Goal: Task Accomplishment & Management: Use online tool/utility

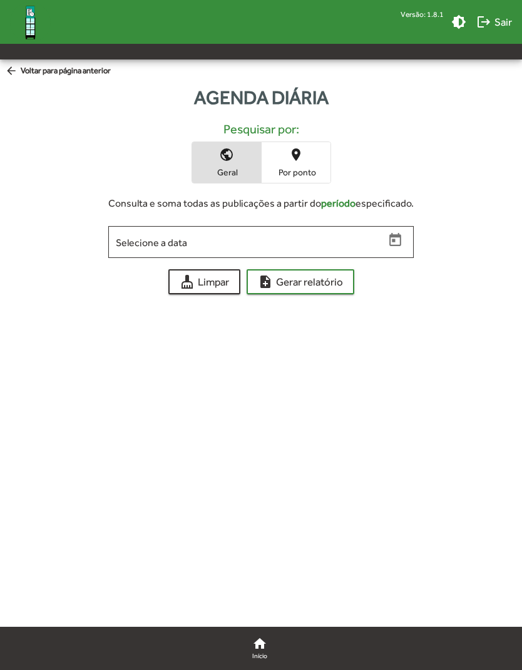
click at [336, 281] on span "note_add Gerar relatório" at bounding box center [300, 282] width 85 height 23
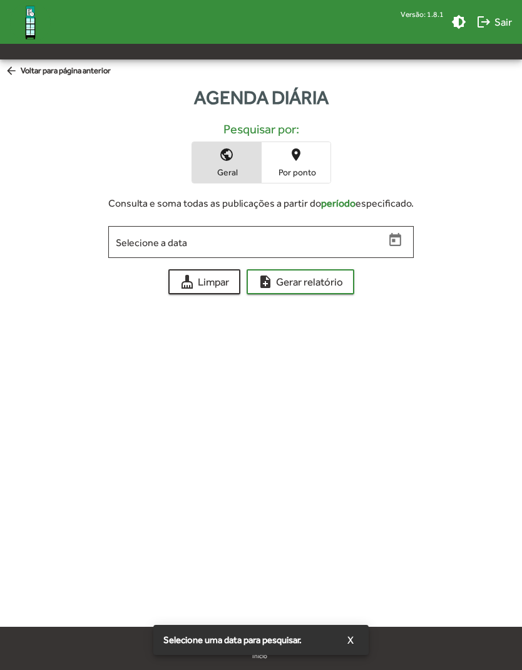
click at [405, 235] on span "Open calendar" at bounding box center [396, 240] width 22 height 16
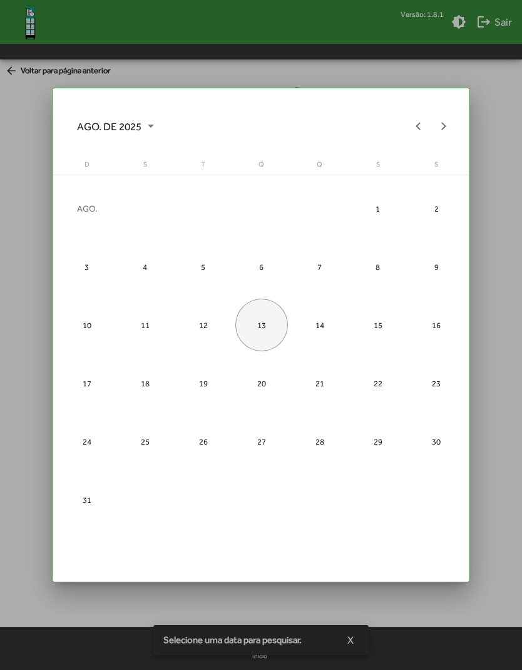
click at [274, 316] on div "13" at bounding box center [261, 325] width 53 height 53
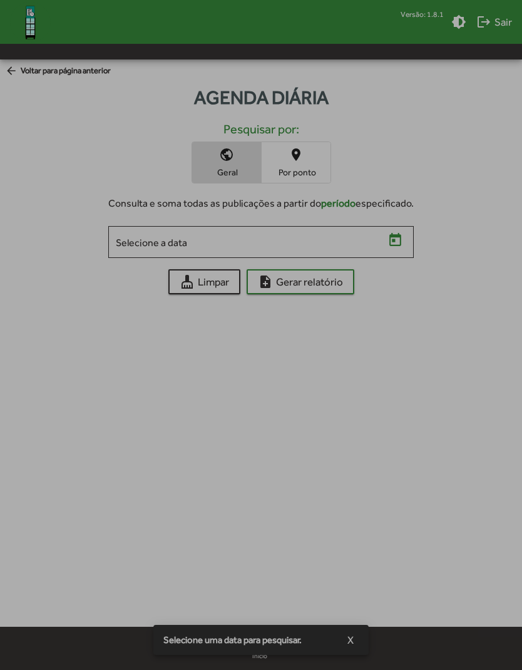
type input "**********"
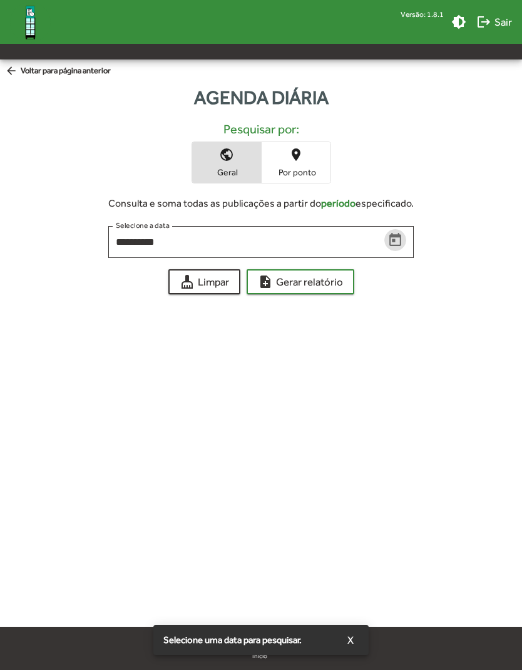
click at [334, 284] on span "note_add Gerar relatório" at bounding box center [300, 282] width 85 height 23
click at [314, 291] on span "note_add Gerar relatório" at bounding box center [300, 282] width 85 height 23
click at [323, 282] on span "note_add Gerar relatório" at bounding box center [300, 282] width 85 height 23
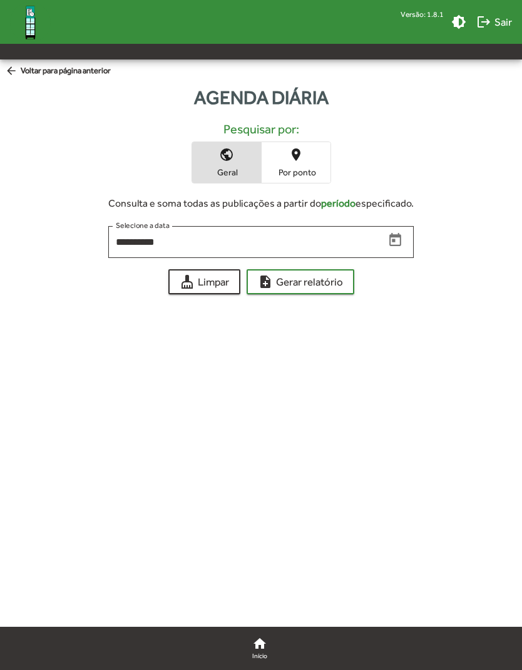
click at [331, 284] on span "note_add Gerar relatório" at bounding box center [300, 282] width 85 height 23
click at [460, 13] on button "brightness_medium" at bounding box center [459, 21] width 25 height 25
click at [397, 243] on icon "Open calendar" at bounding box center [396, 240] width 16 height 16
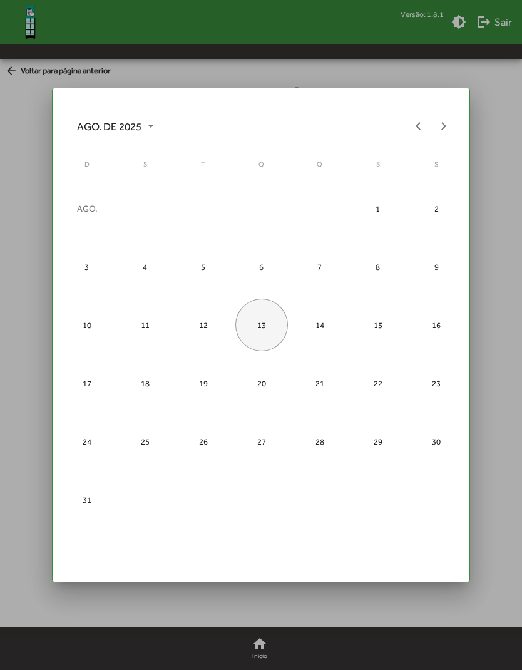
click at [264, 326] on div "13" at bounding box center [261, 325] width 53 height 53
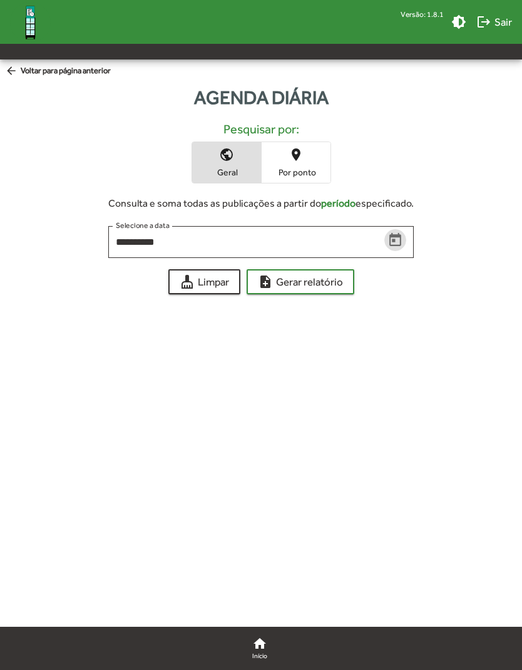
click at [325, 285] on span "note_add Gerar relatório" at bounding box center [300, 282] width 85 height 23
click at [324, 281] on span "note_add Gerar relatório" at bounding box center [300, 282] width 85 height 23
click at [338, 278] on span "note_add Gerar relatório" at bounding box center [300, 282] width 85 height 23
click at [336, 286] on span "note_add Gerar relatório" at bounding box center [300, 282] width 85 height 23
click at [459, 19] on mat-icon "brightness_medium" at bounding box center [459, 21] width 15 height 15
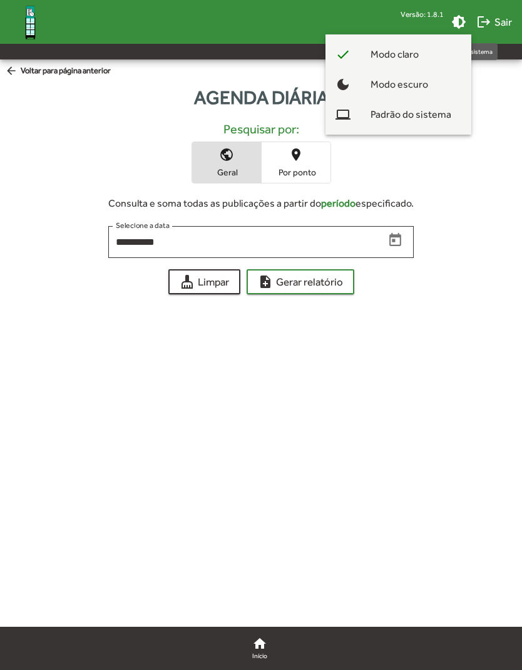
click at [518, 79] on div at bounding box center [261, 335] width 522 height 670
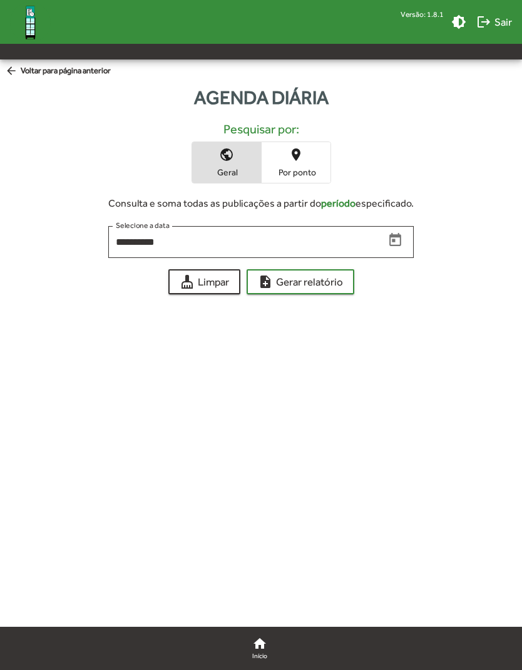
click at [333, 281] on span "note_add Gerar relatório" at bounding box center [300, 282] width 85 height 23
click at [399, 240] on icon "Open calendar" at bounding box center [396, 240] width 16 height 16
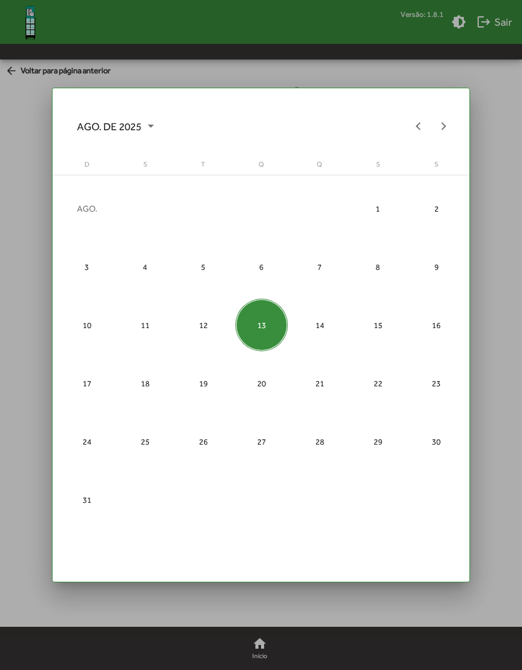
click at [277, 323] on div "13" at bounding box center [261, 325] width 53 height 53
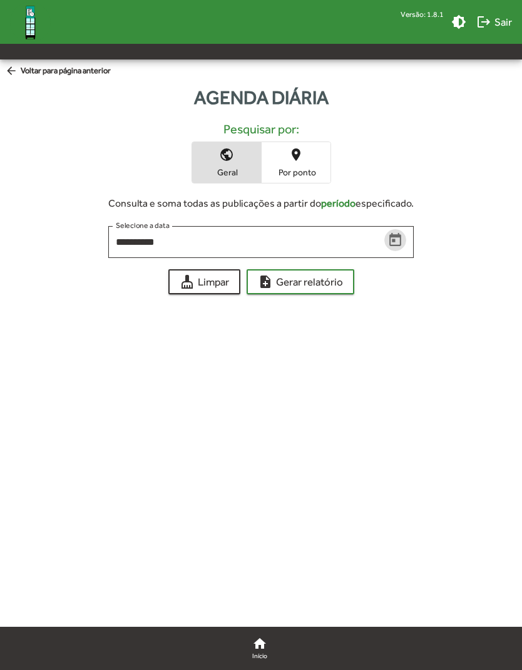
click at [336, 280] on span "note_add Gerar relatório" at bounding box center [300, 282] width 85 height 23
click at [334, 278] on span "note_add Gerar relatório" at bounding box center [300, 282] width 85 height 23
click at [403, 237] on icon "Open calendar" at bounding box center [396, 240] width 16 height 16
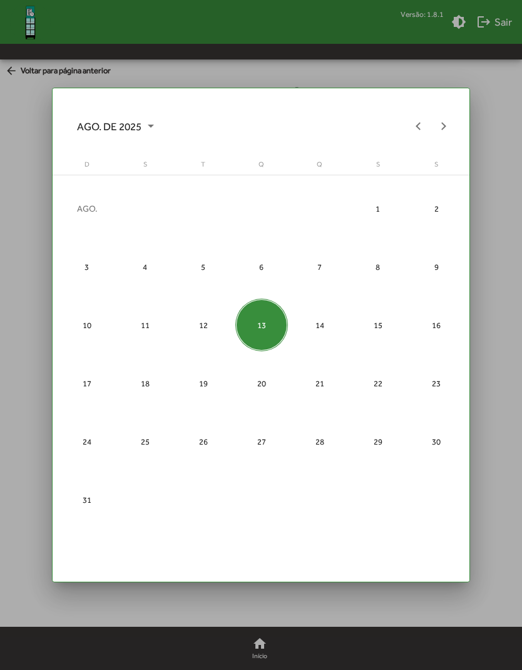
click at [271, 323] on div "13" at bounding box center [261, 325] width 53 height 53
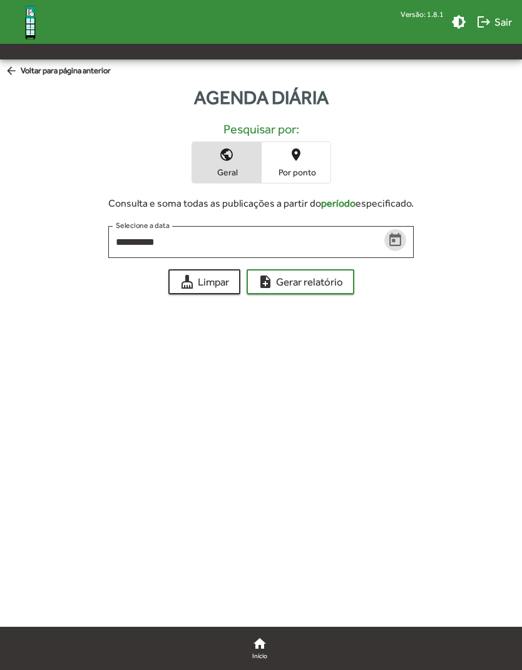
click at [338, 280] on span "note_add Gerar relatório" at bounding box center [300, 282] width 85 height 23
click at [326, 280] on span "note_add Gerar relatório" at bounding box center [300, 282] width 85 height 23
click at [328, 278] on span "note_add Gerar relatório" at bounding box center [300, 282] width 85 height 23
click at [327, 276] on span "note_add Gerar relatório" at bounding box center [300, 282] width 85 height 23
click at [402, 239] on icon "Open calendar" at bounding box center [396, 240] width 16 height 16
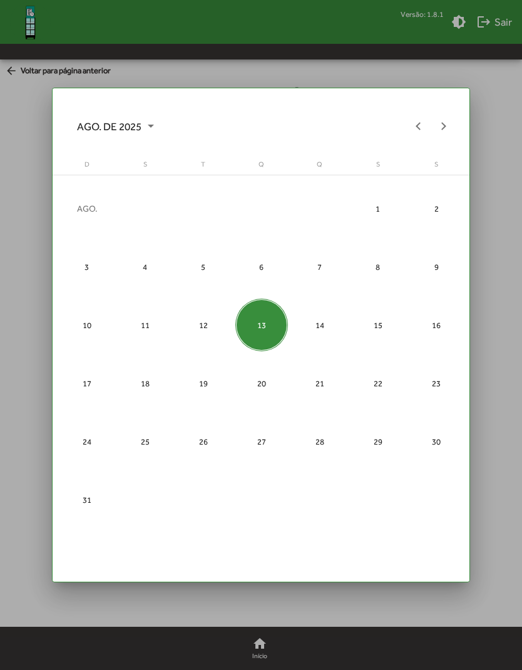
click at [321, 318] on div "14" at bounding box center [320, 325] width 53 height 53
type input "**********"
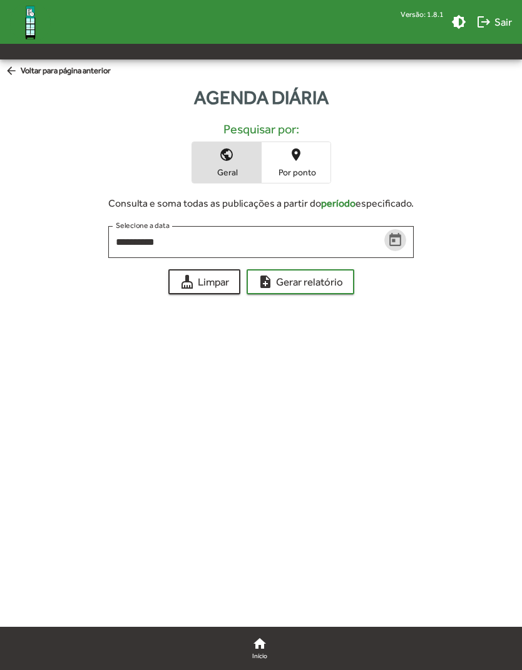
click at [333, 283] on span "note_add Gerar relatório" at bounding box center [300, 282] width 85 height 23
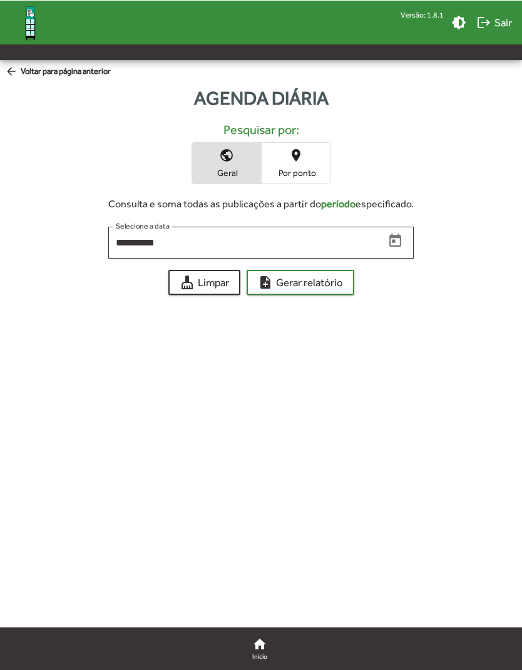
click at [314, 291] on span "note_add Gerar relatório" at bounding box center [300, 282] width 85 height 23
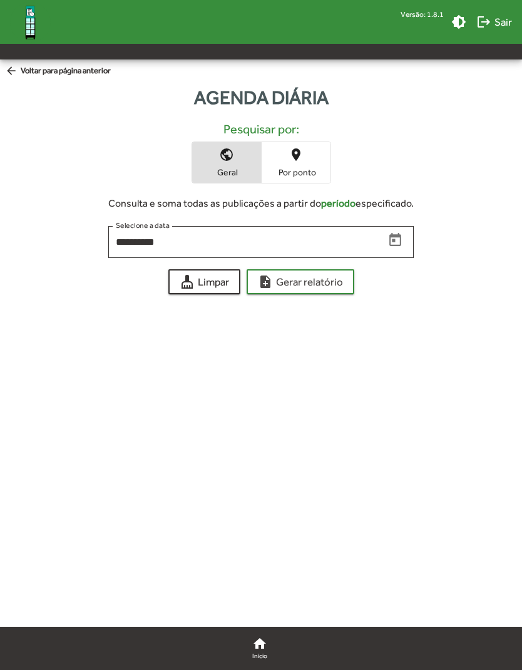
click at [316, 286] on span "note_add Gerar relatório" at bounding box center [300, 282] width 85 height 23
click at [464, 15] on mat-icon "brightness_medium" at bounding box center [459, 21] width 15 height 15
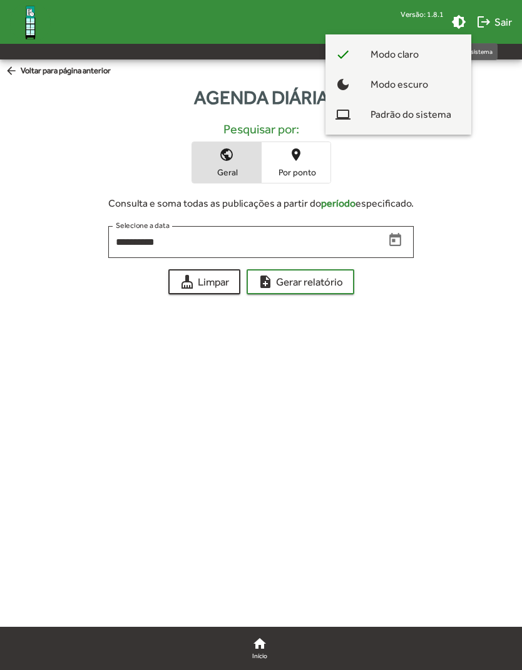
click at [514, 200] on div at bounding box center [261, 335] width 522 height 670
